Goal: Transaction & Acquisition: Register for event/course

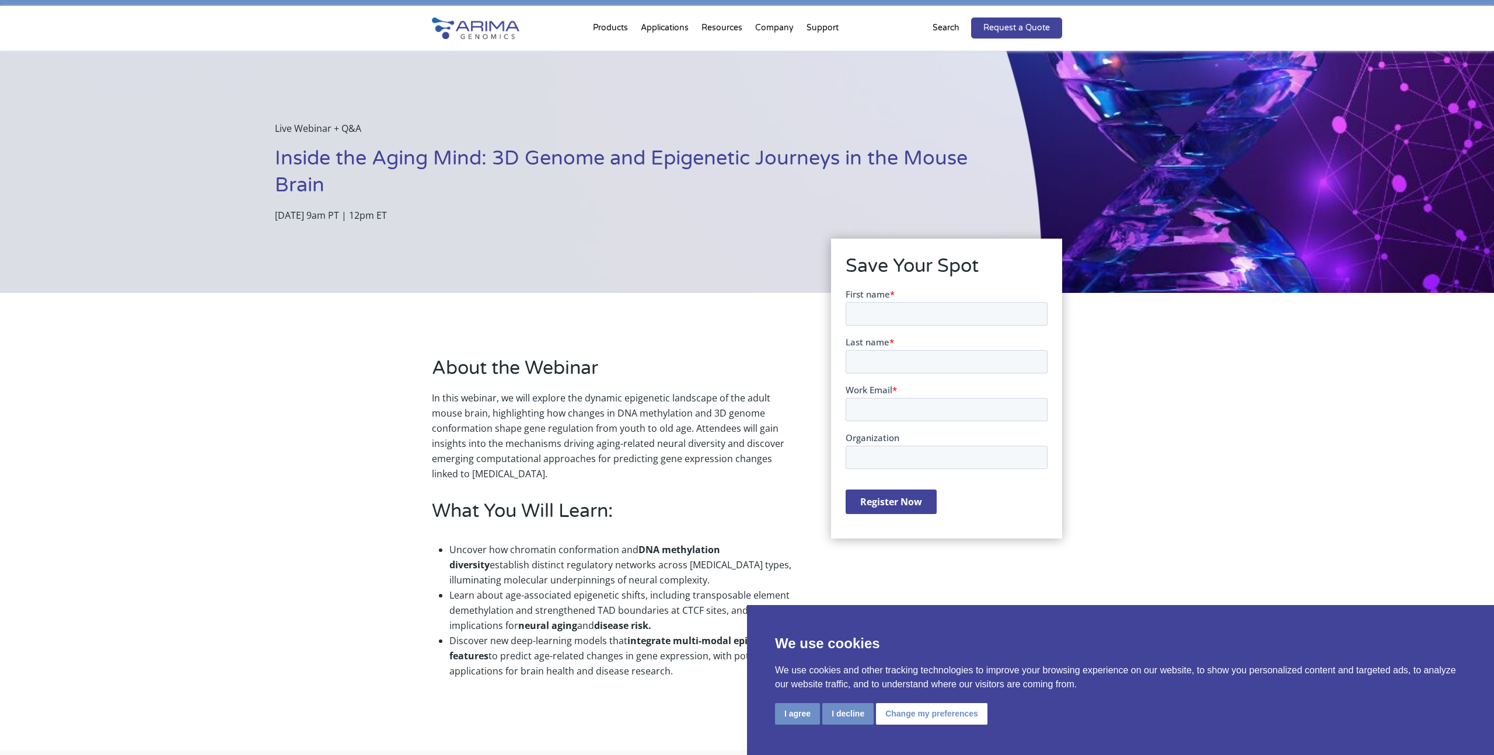
click at [902, 327] on form "First name * Last name * Work Email * Organization Register Now" at bounding box center [946, 406] width 202 height 236
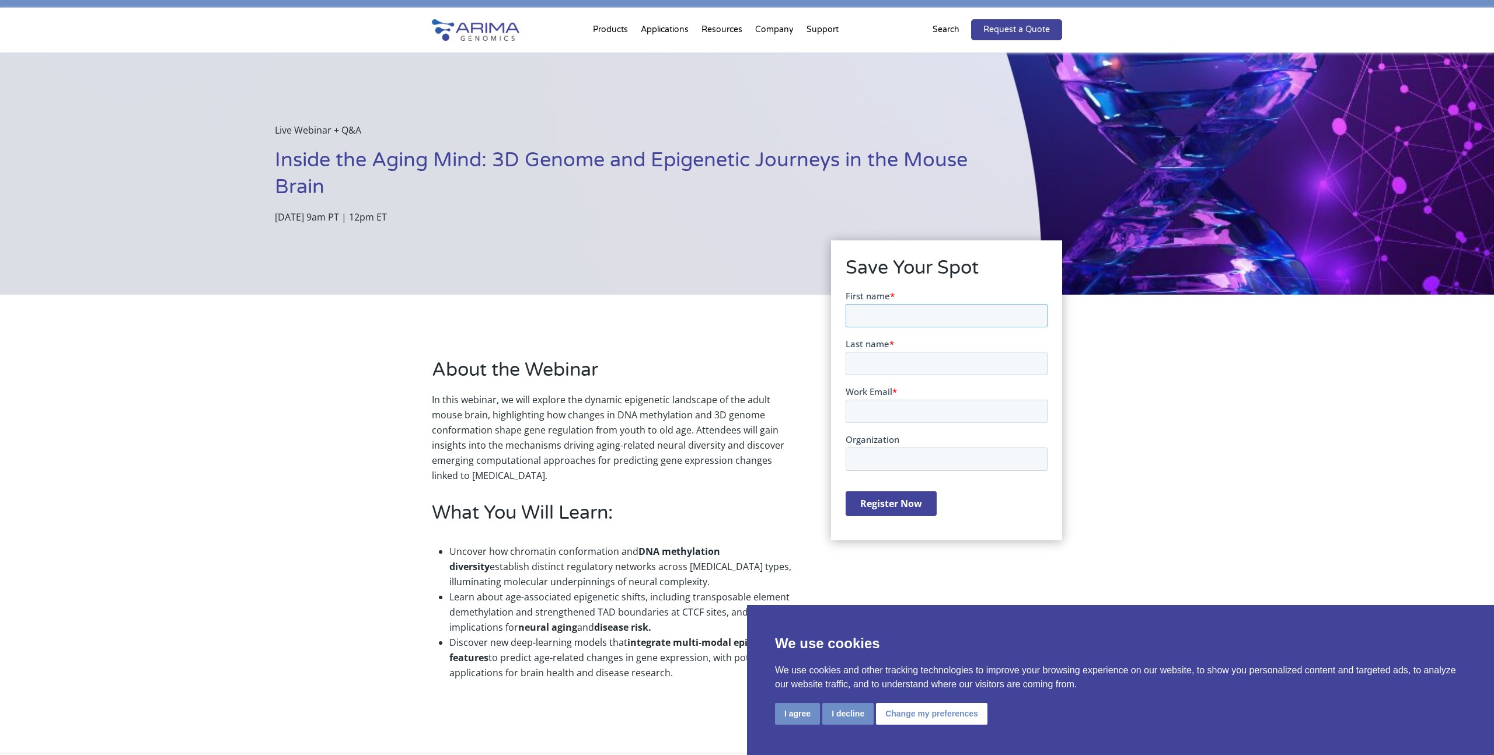
click at [906, 318] on input "First name *" at bounding box center [946, 315] width 202 height 23
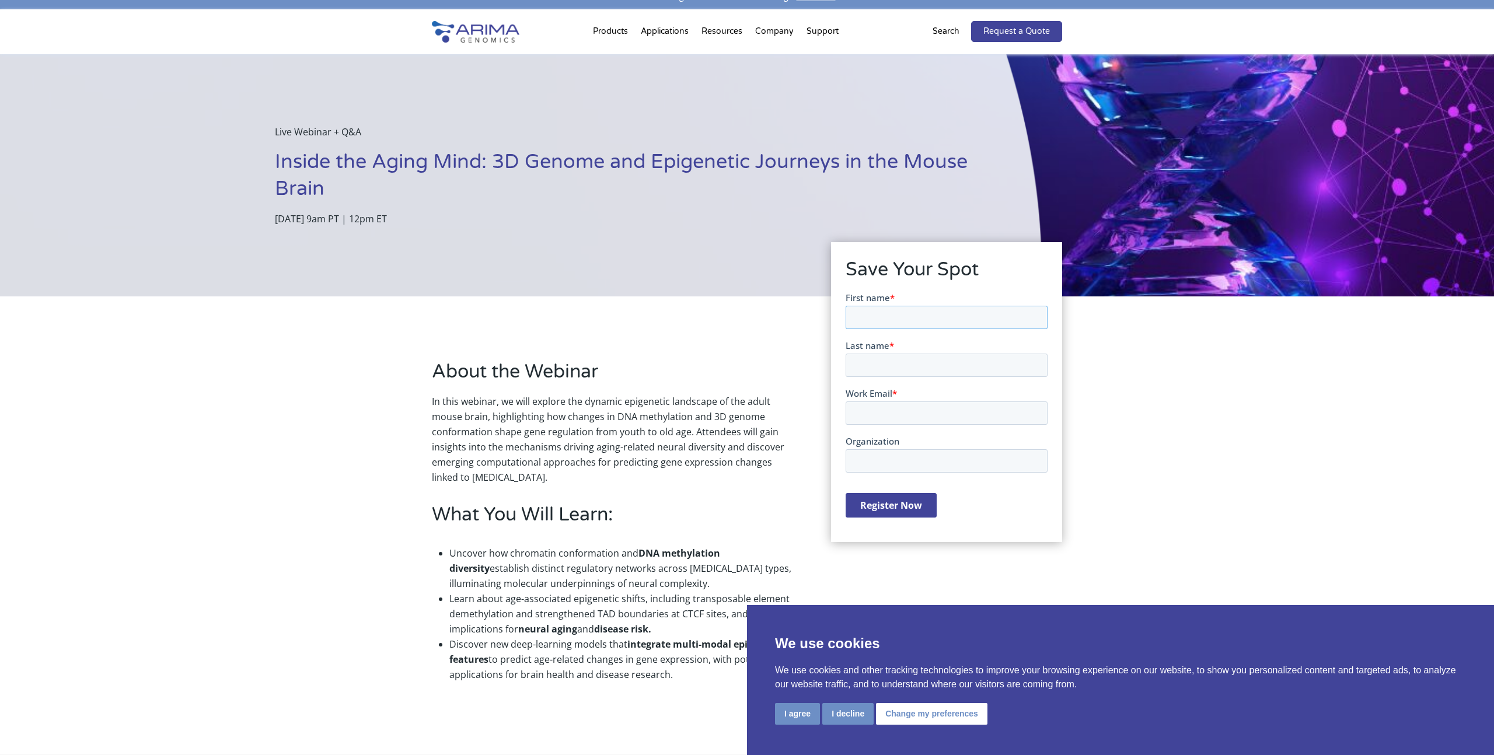
type input "Wenliang"
type input "Wang"
type input "wewang@salk.edu"
type input "Salk Institute for Biological Studies"
click at [915, 499] on input "Register Now" at bounding box center [890, 505] width 91 height 25
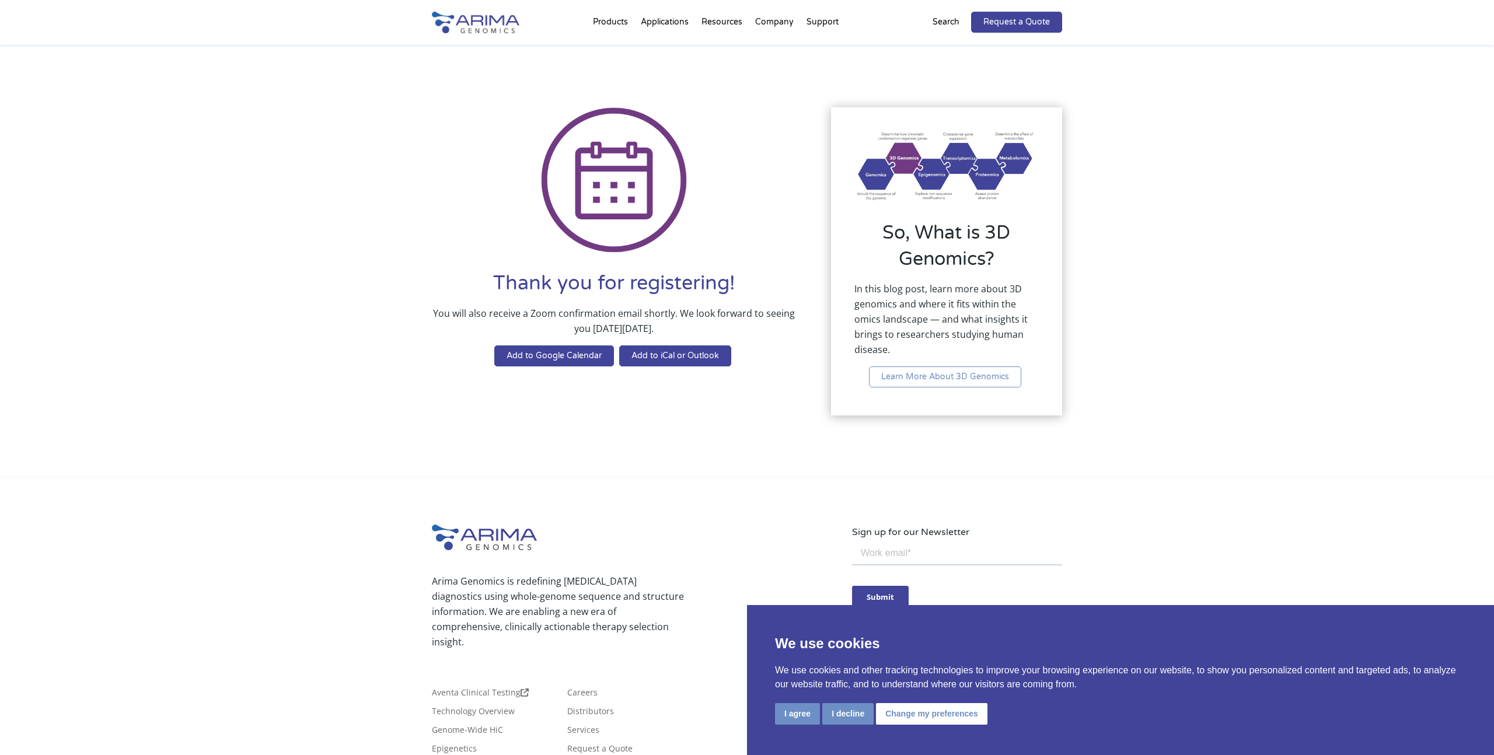
click at [1149, 247] on div "Thank you for registering! You will also receive a Zoom confirmation email shor…" at bounding box center [747, 262] width 1494 height 434
click at [1158, 285] on div "Thank you for registering! You will also receive a Zoom confirmation email shor…" at bounding box center [747, 262] width 1494 height 434
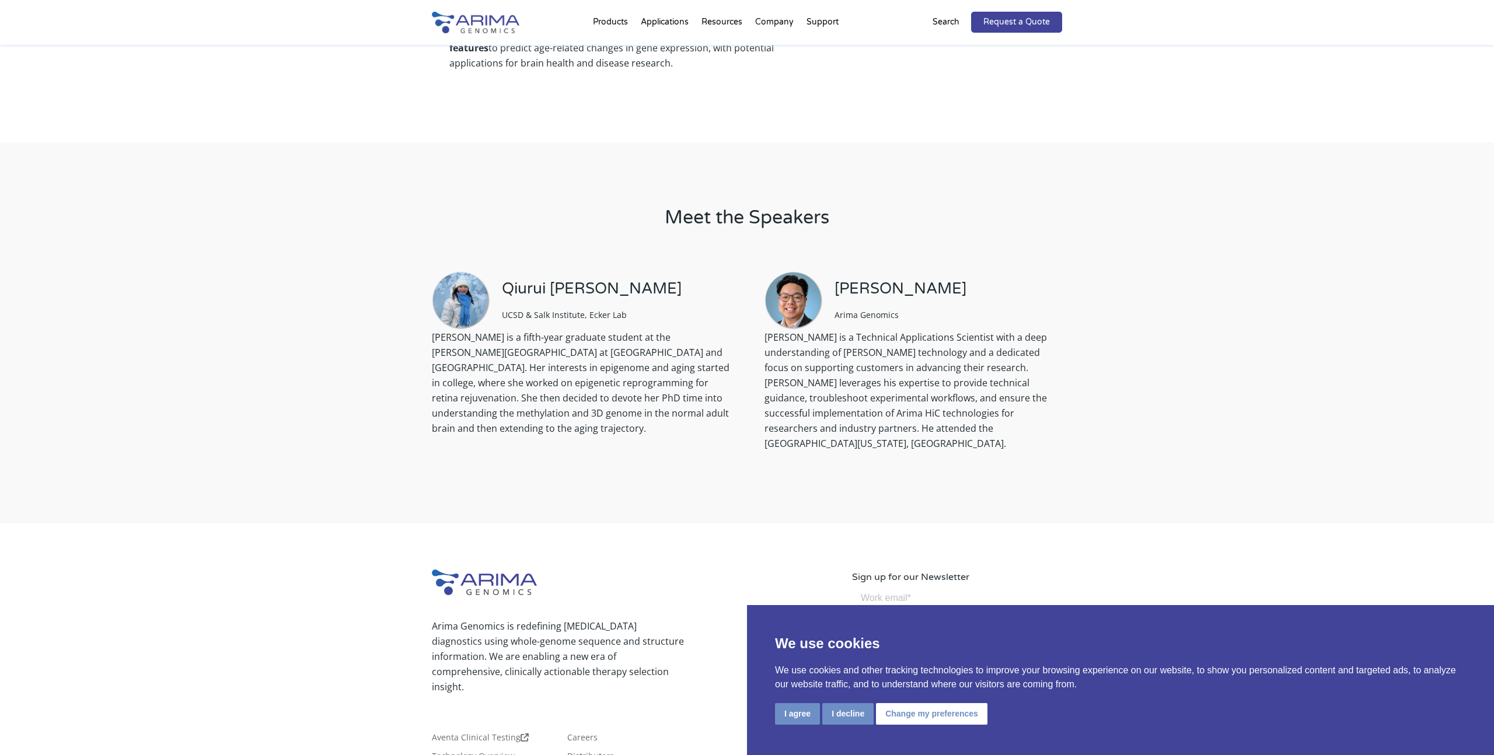
scroll to position [770, 0]
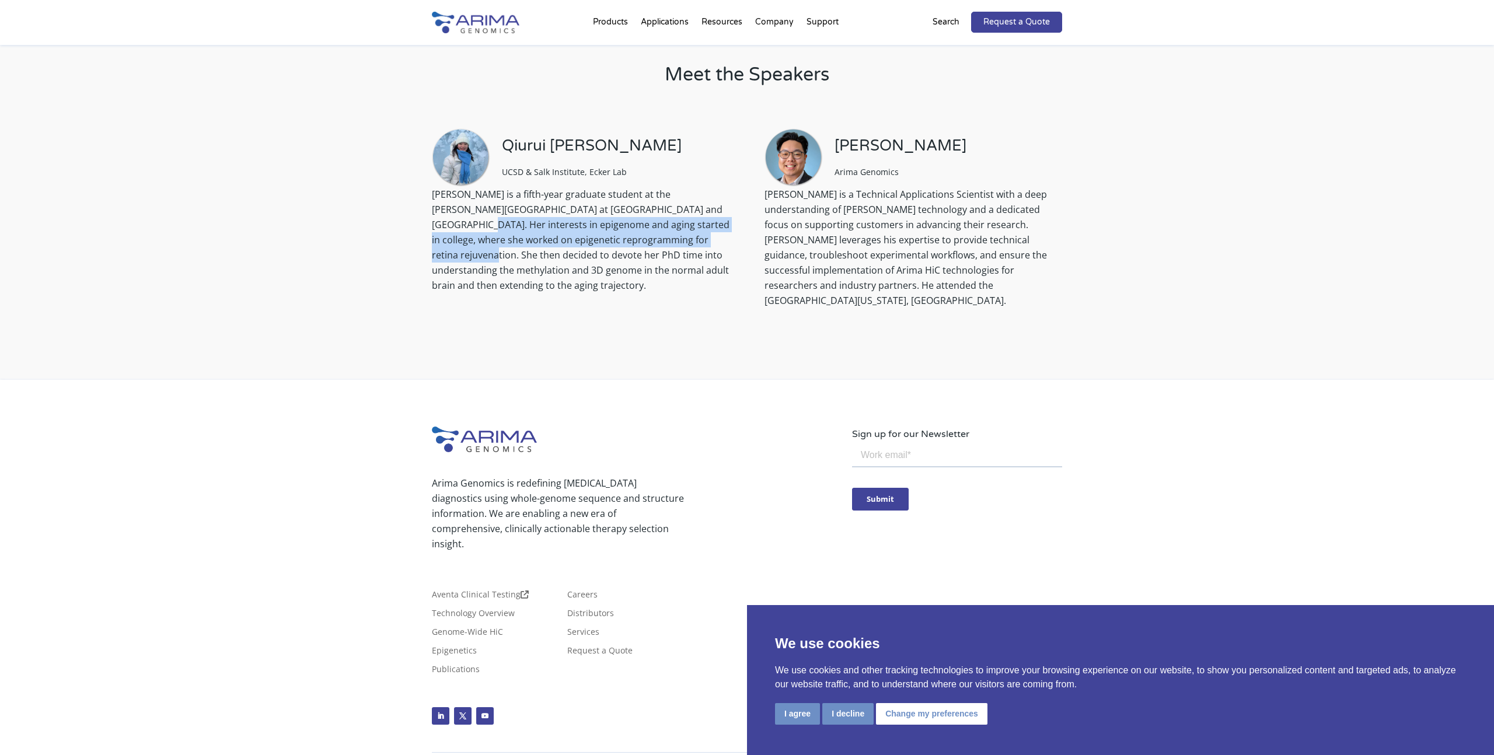
drag, startPoint x: 651, startPoint y: 203, endPoint x: 655, endPoint y: 245, distance: 42.2
click at [654, 235] on p "[PERSON_NAME] is a fifth-year graduate student at the [PERSON_NAME][GEOGRAPHIC_…" at bounding box center [581, 245] width 298 height 116
click at [660, 252] on p "[PERSON_NAME] is a fifth-year graduate student at the [PERSON_NAME][GEOGRAPHIC_…" at bounding box center [581, 245] width 298 height 116
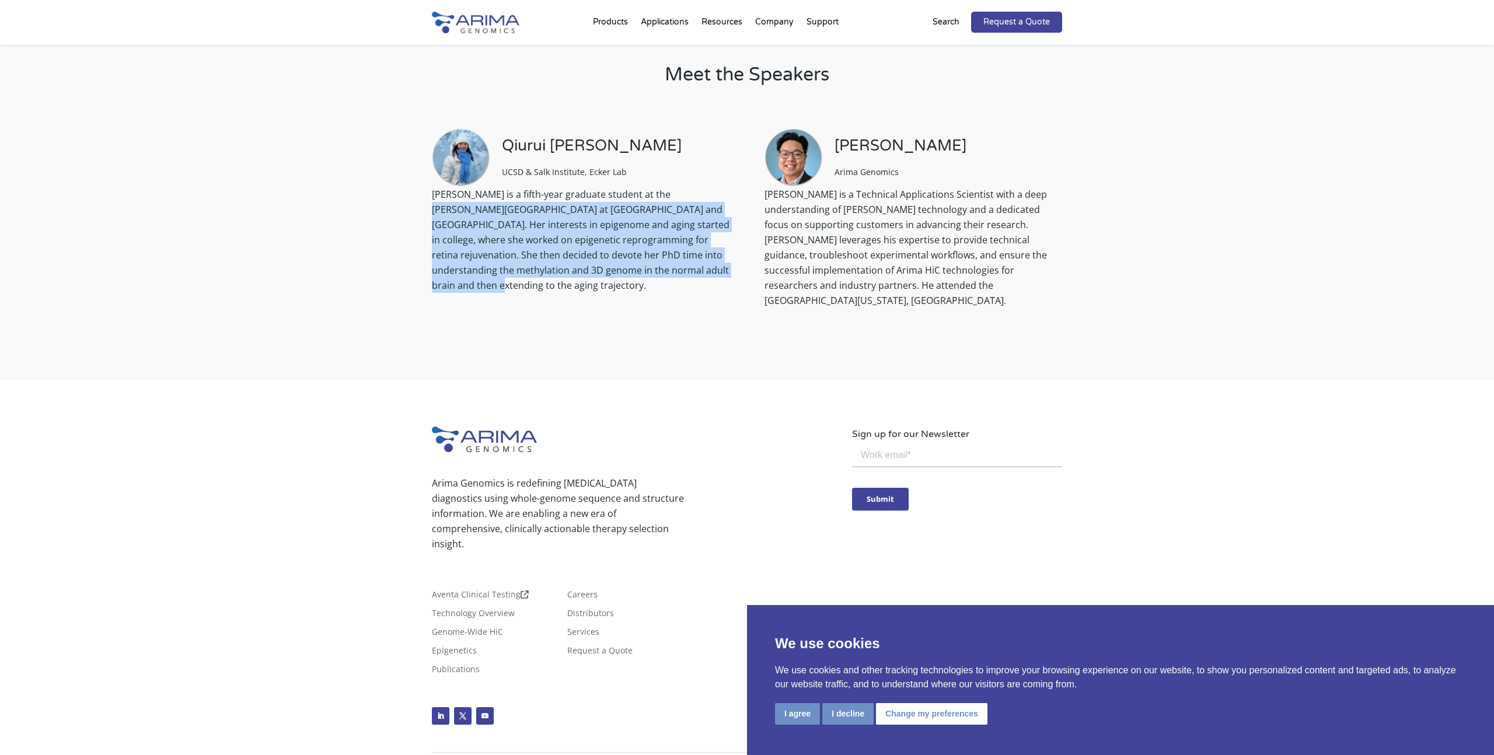
drag, startPoint x: 651, startPoint y: 200, endPoint x: 670, endPoint y: 275, distance: 77.4
click at [667, 271] on p "[PERSON_NAME] is a fifth-year graduate student at the [PERSON_NAME][GEOGRAPHIC_…" at bounding box center [581, 245] width 298 height 116
click at [671, 276] on p "[PERSON_NAME] is a fifth-year graduate student at the [PERSON_NAME][GEOGRAPHIC_…" at bounding box center [581, 245] width 298 height 116
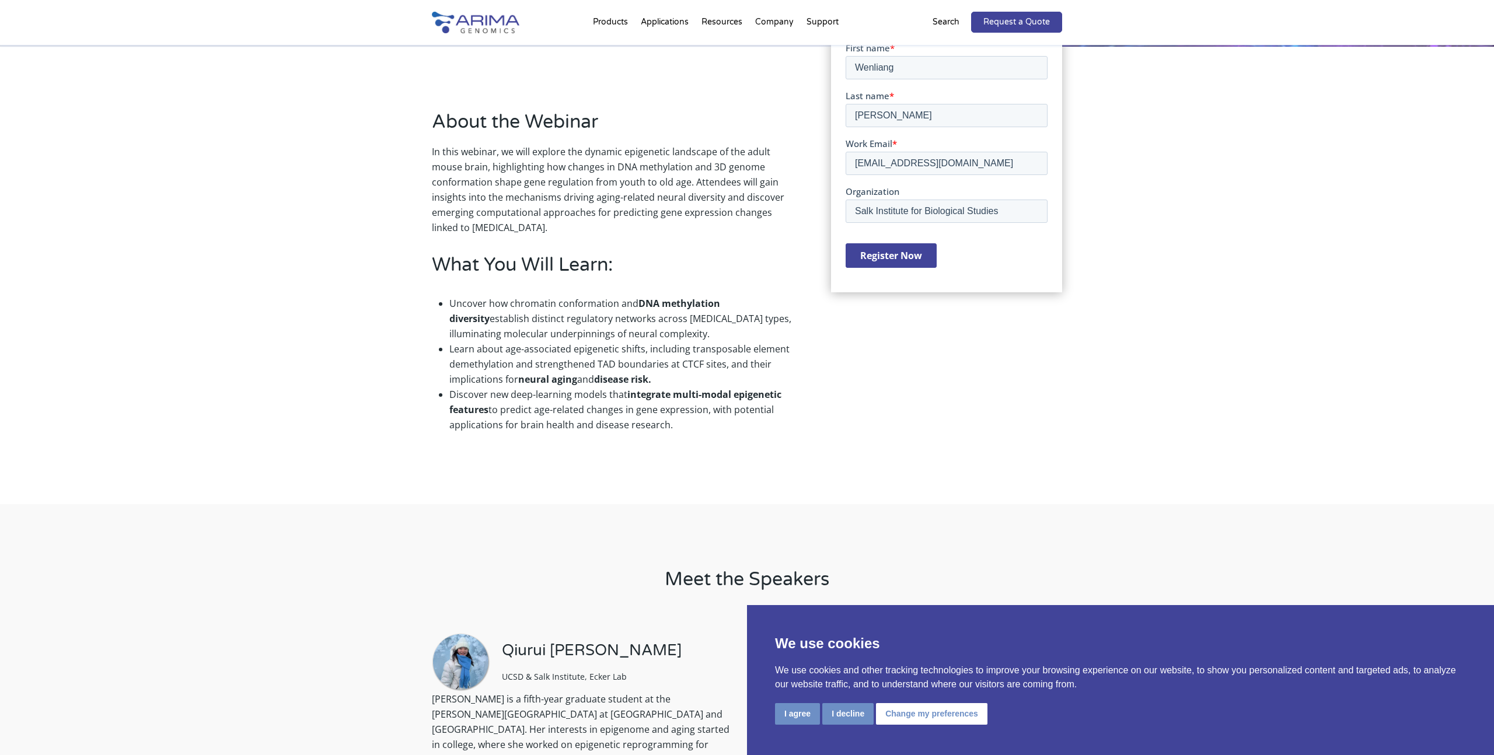
scroll to position [224, 0]
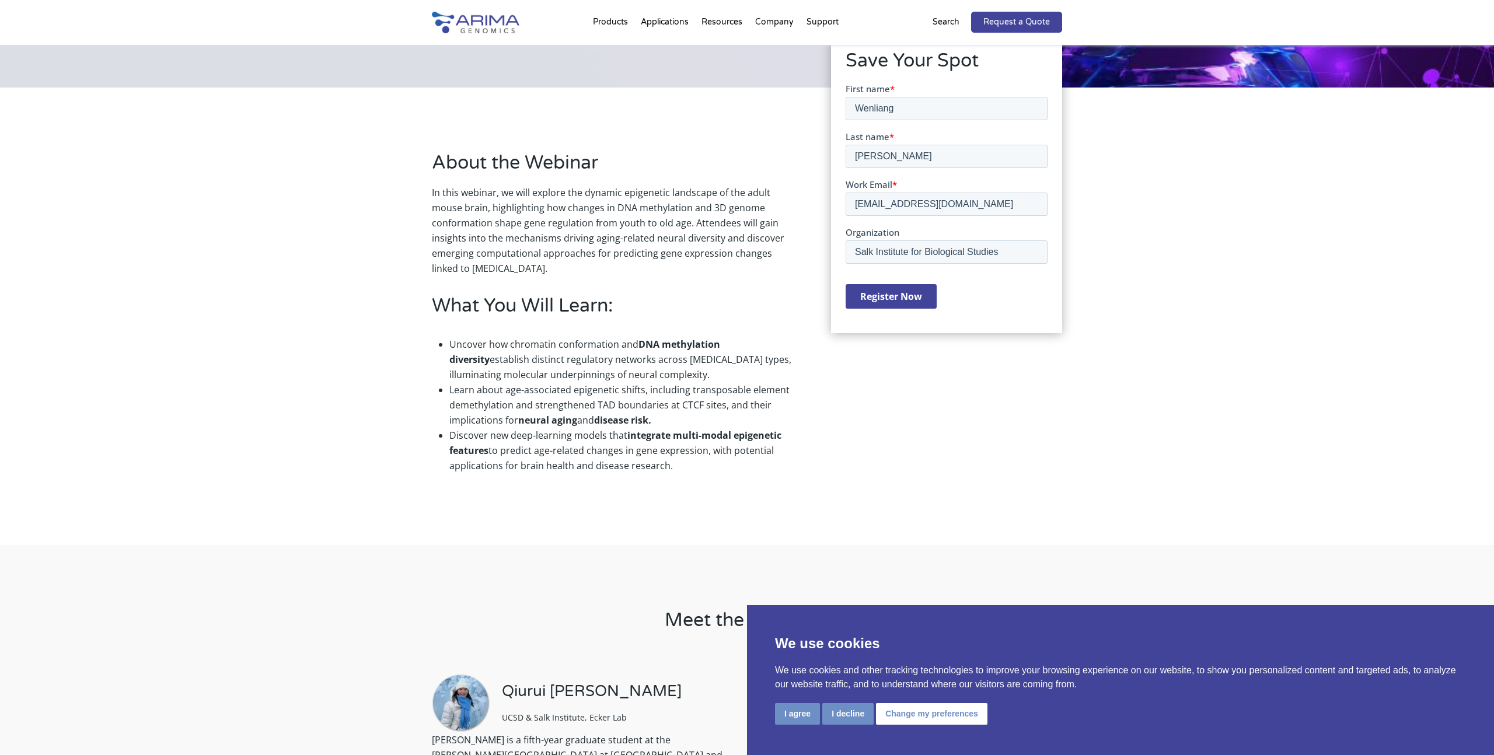
click at [895, 305] on input "Register Now" at bounding box center [890, 296] width 91 height 25
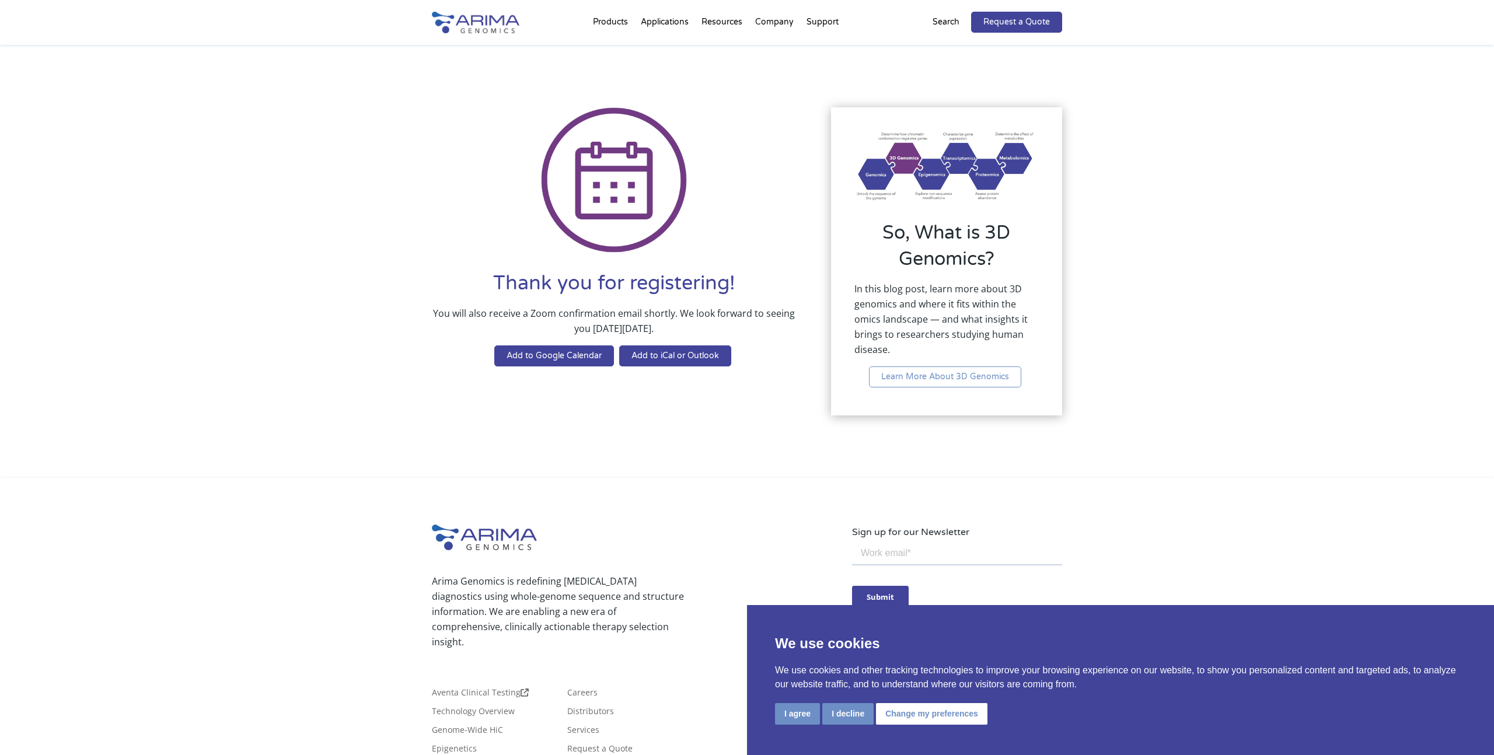
click at [1123, 167] on div "Thank you for registering! You will also receive a Zoom confirmation email shor…" at bounding box center [747, 262] width 1494 height 434
click at [700, 392] on div "Thank you for registering! You will also receive a Zoom confirmation email shor…" at bounding box center [747, 262] width 630 height 340
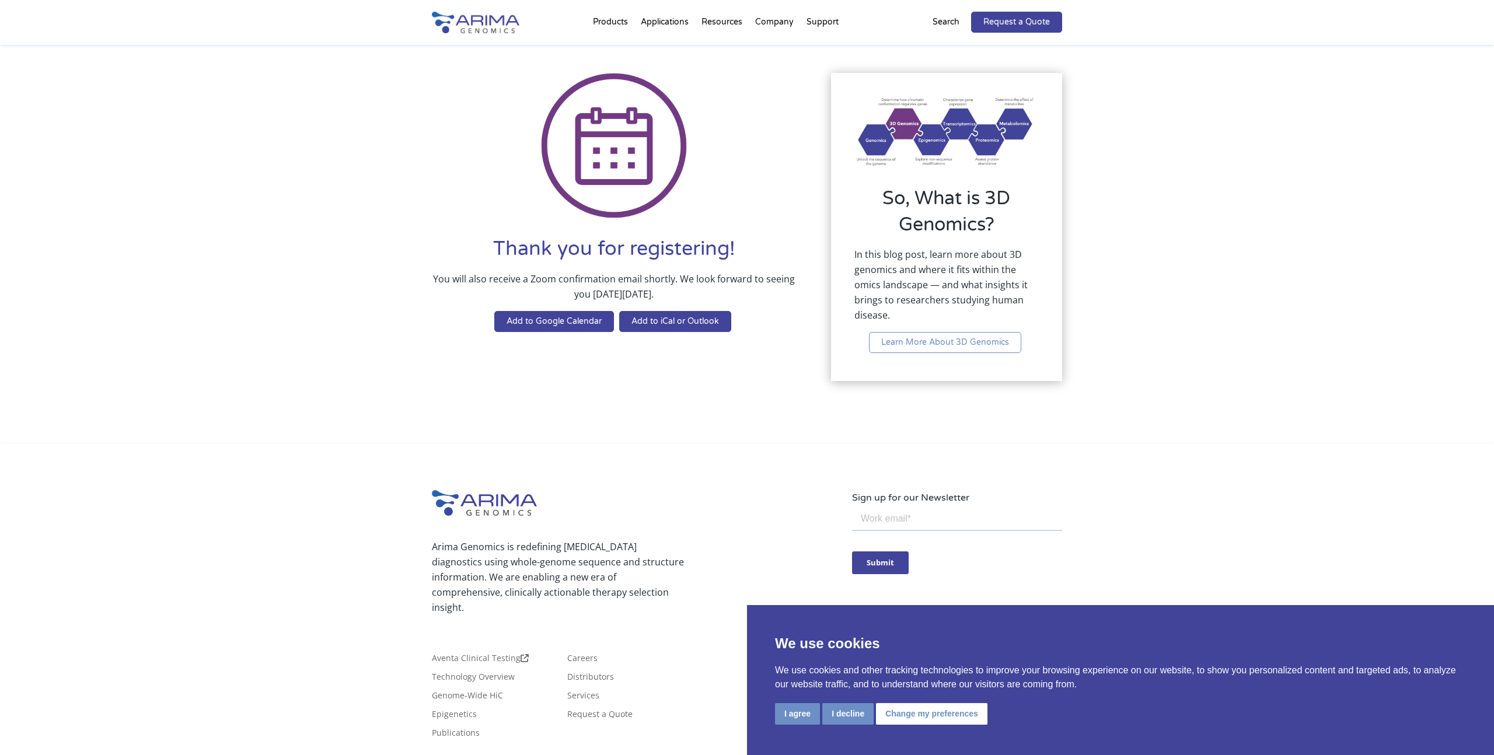
scroll to position [113, 0]
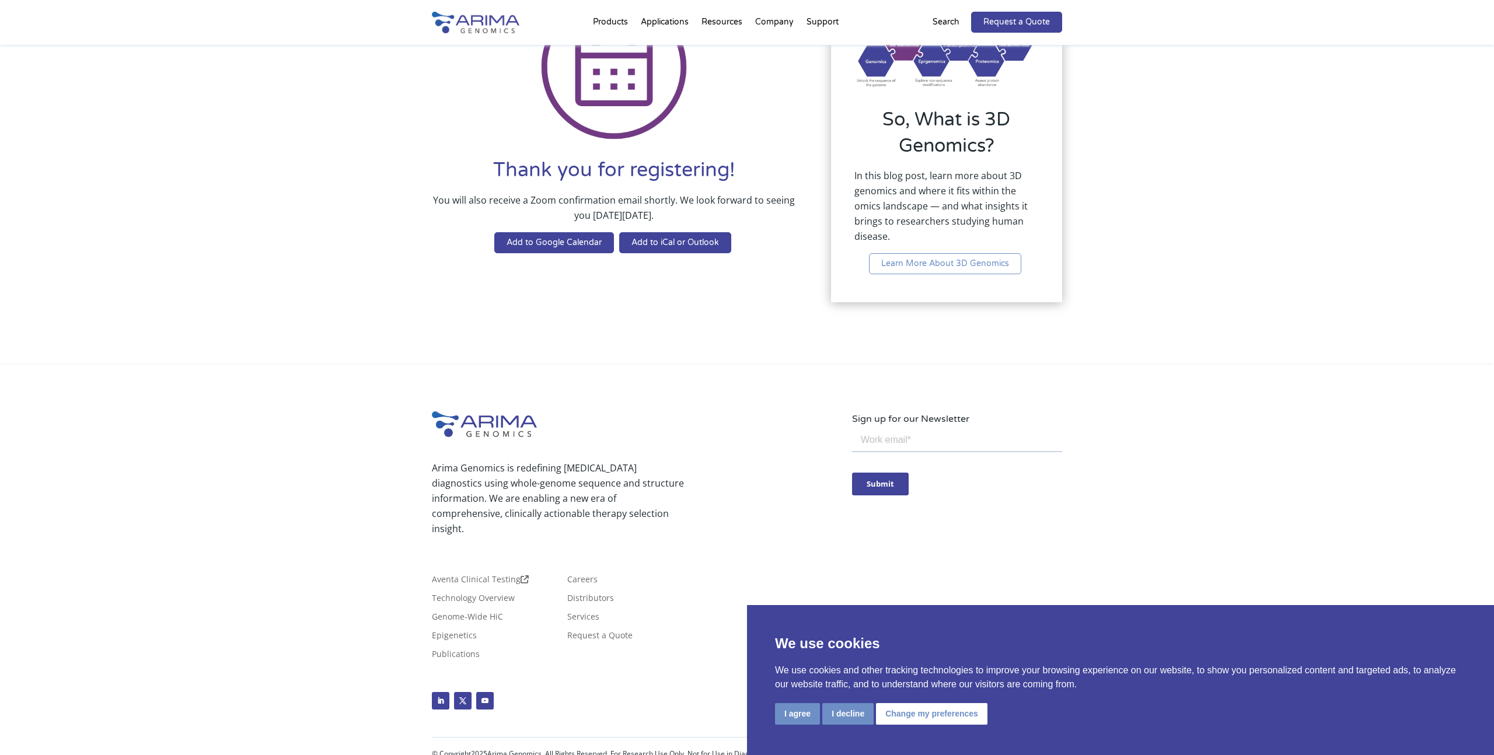
click at [705, 394] on div "Arima Genomics is redefining cancer diagnostics using whole-genome sequence and…" at bounding box center [747, 568] width 1494 height 406
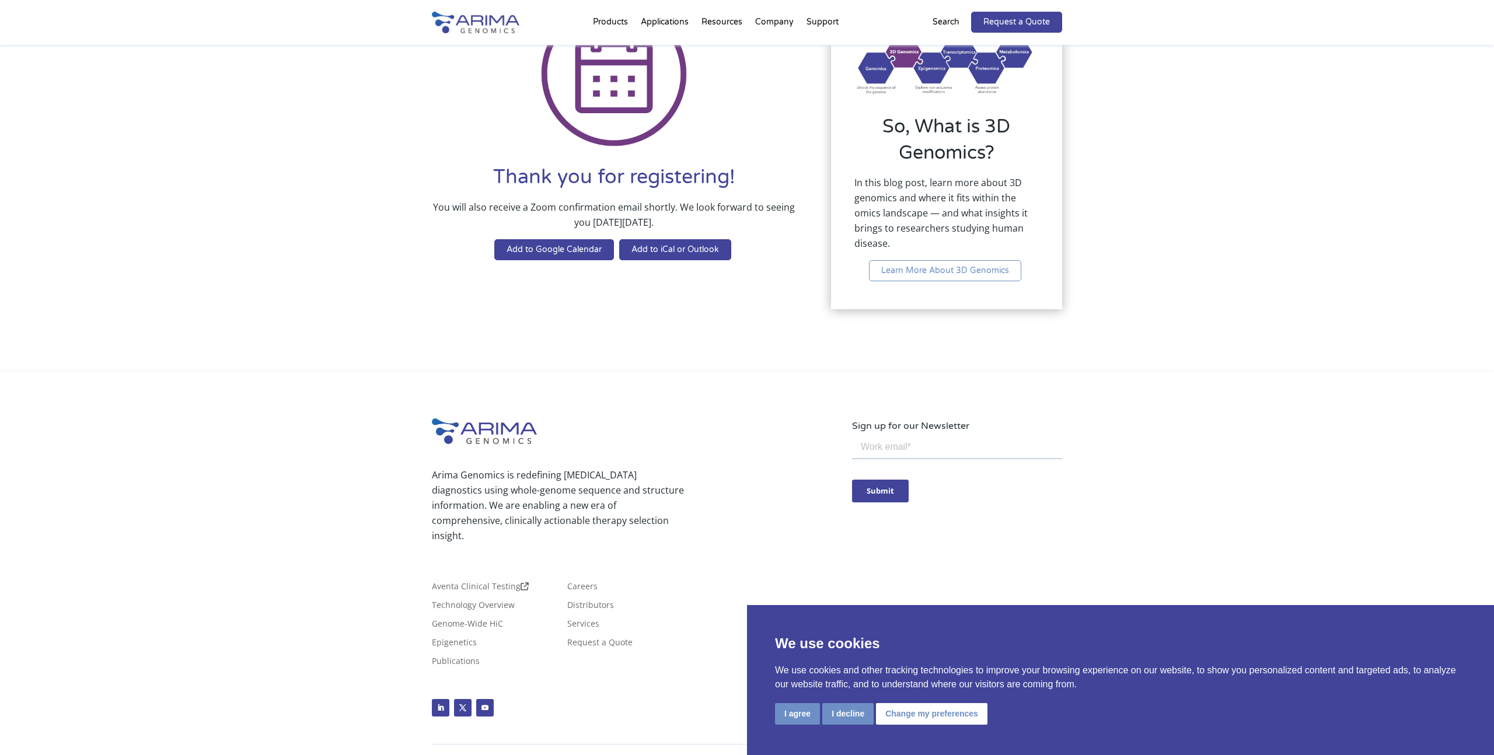
scroll to position [107, 0]
